Goal: Task Accomplishment & Management: Manage account settings

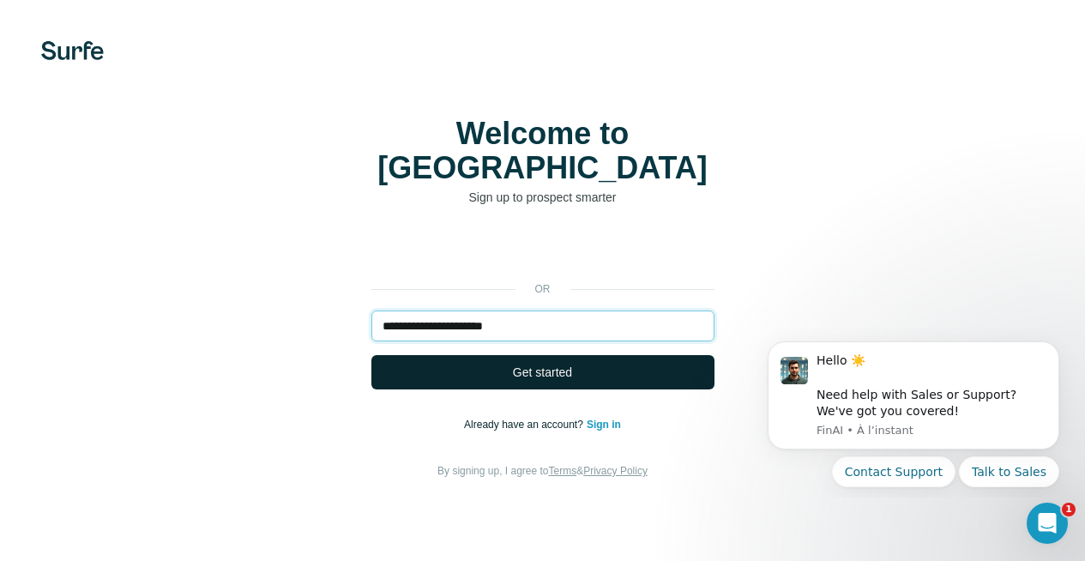
type input "**********"
click at [371, 355] on button "Get started" at bounding box center [542, 372] width 343 height 34
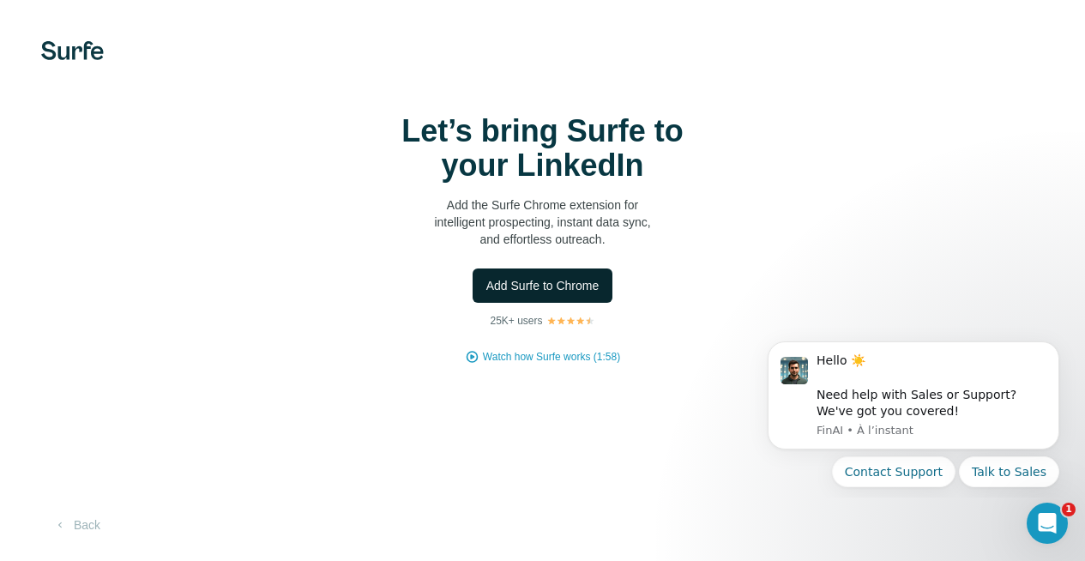
click at [486, 294] on span "Add Surfe to Chrome" at bounding box center [542, 285] width 113 height 17
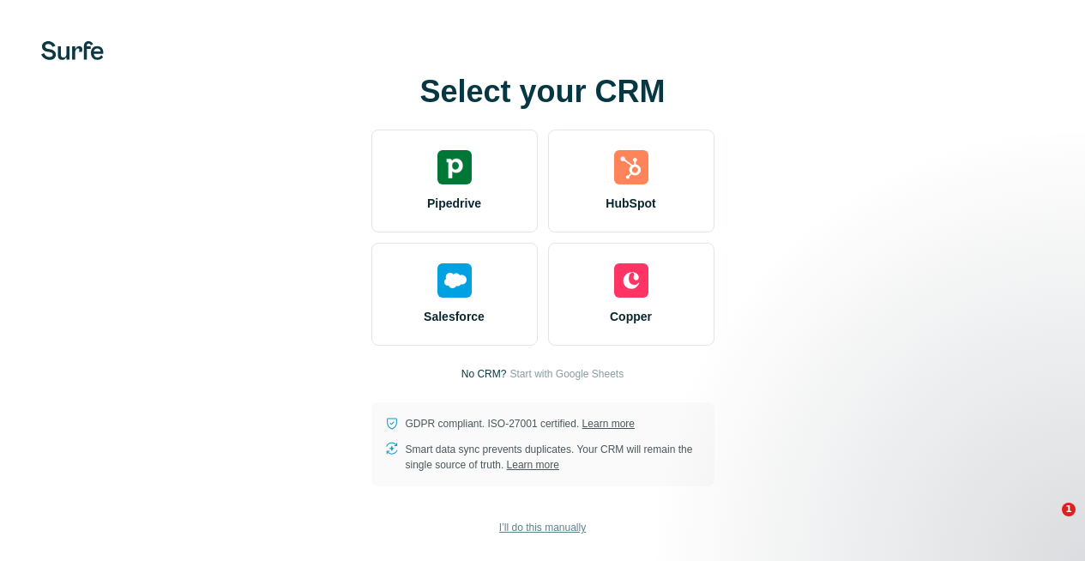
click at [499, 535] on span "I’ll do this manually" at bounding box center [542, 527] width 87 height 15
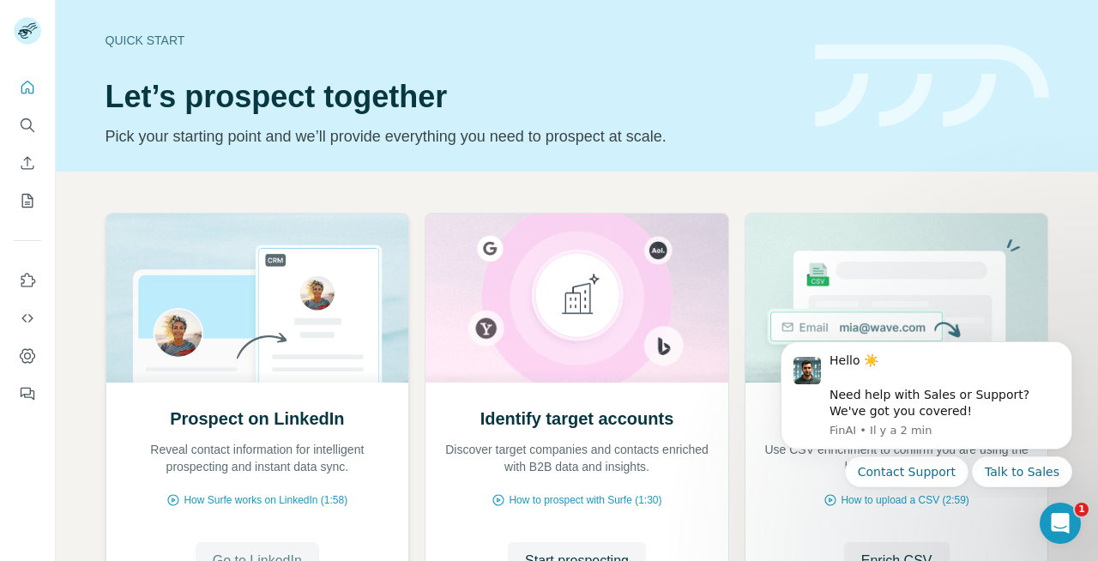
scroll to position [160, 0]
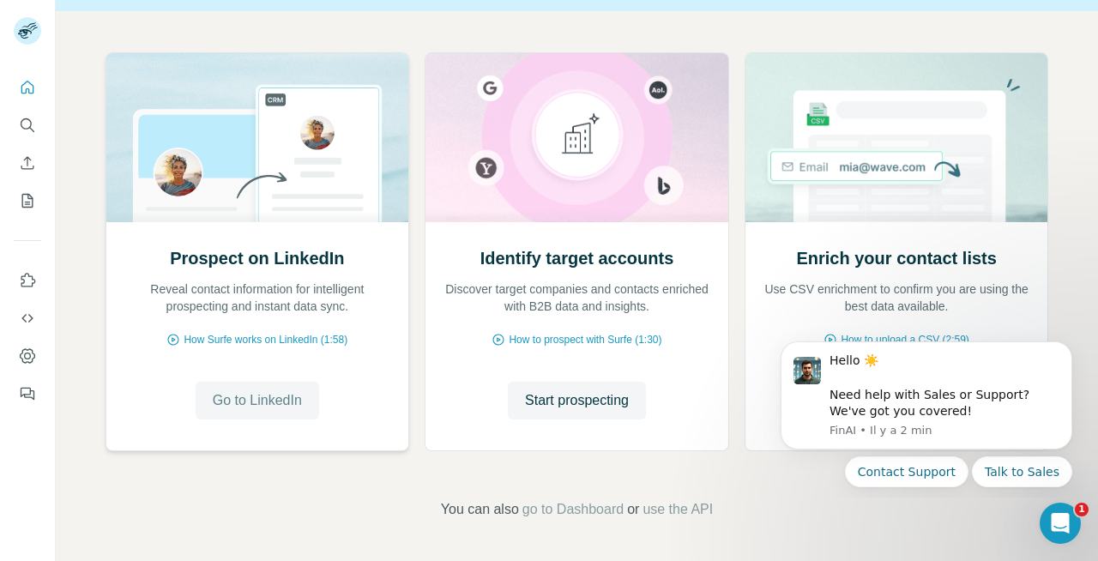
click at [260, 397] on span "Go to LinkedIn" at bounding box center [257, 400] width 89 height 21
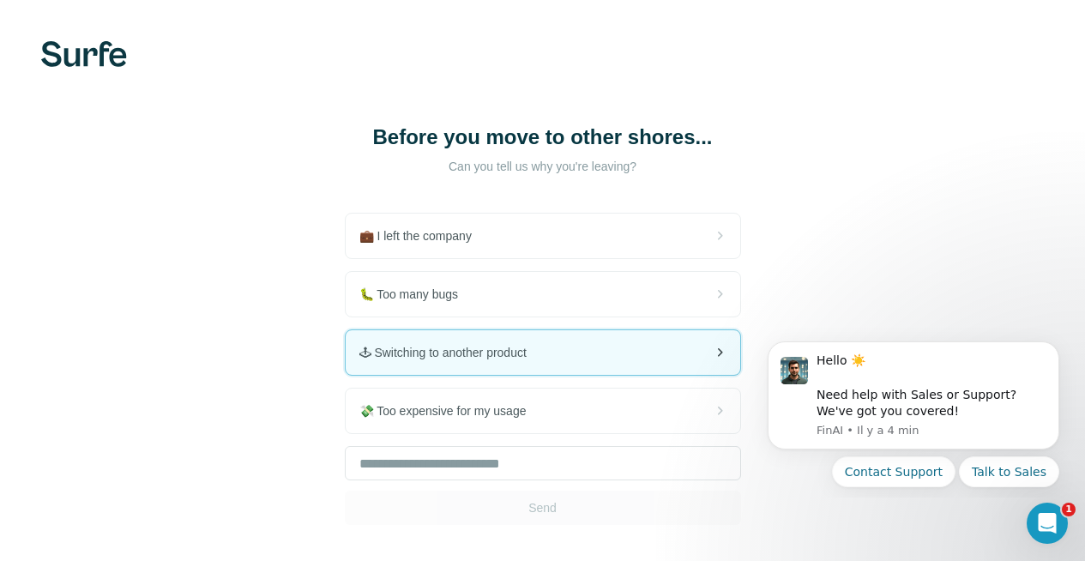
click at [346, 372] on div "🕹 Switching to another product" at bounding box center [543, 352] width 394 height 45
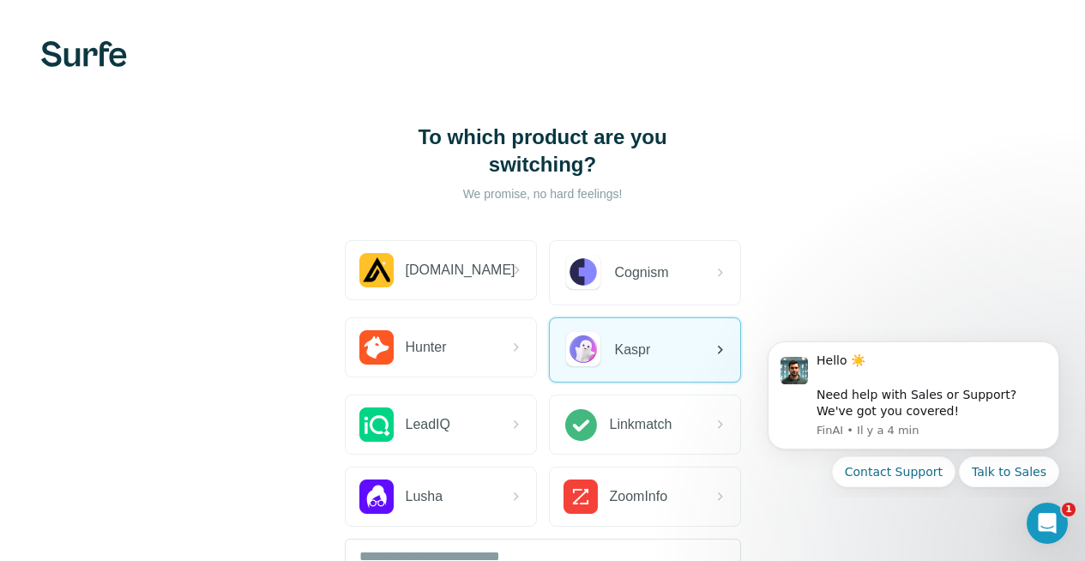
click at [563, 355] on img at bounding box center [582, 349] width 39 height 39
